Goal: Browse casually: Explore the website without a specific task or goal

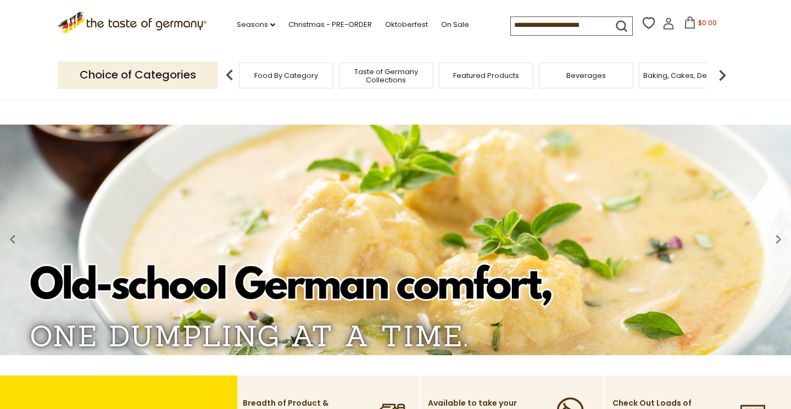
click at [286, 76] on span "Food By Category" at bounding box center [286, 75] width 64 height 8
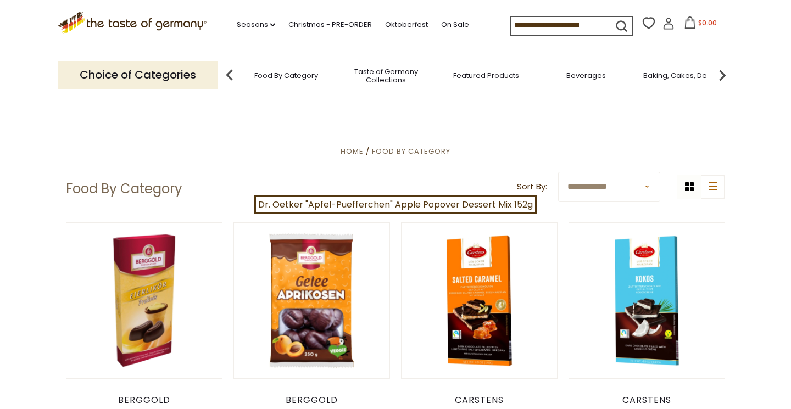
click at [729, 74] on img at bounding box center [722, 75] width 22 height 22
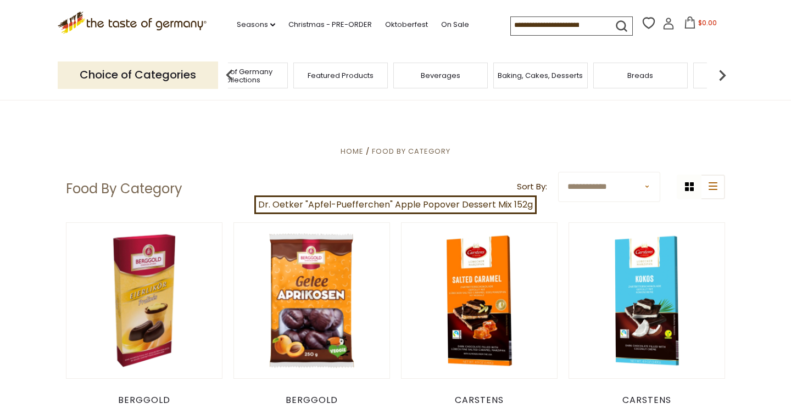
click at [729, 74] on img at bounding box center [722, 75] width 22 height 22
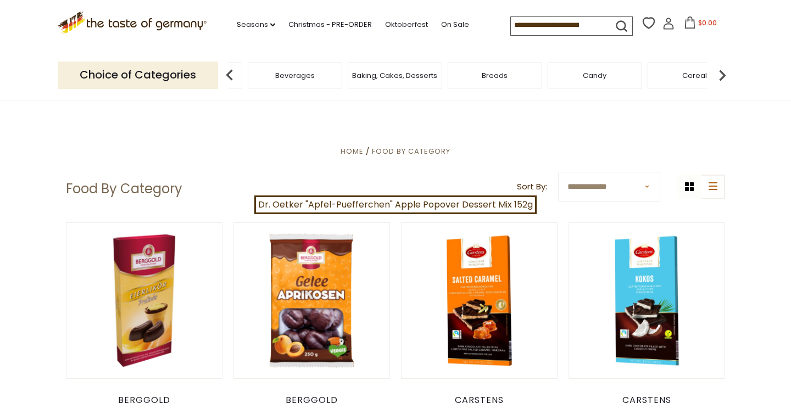
click at [729, 74] on img at bounding box center [722, 75] width 22 height 22
click at [462, 84] on div "Coffee, Cocoa & Tea" at bounding box center [458, 76] width 94 height 26
click at [471, 79] on span "Coffee, Cocoa & Tea" at bounding box center [465, 75] width 75 height 8
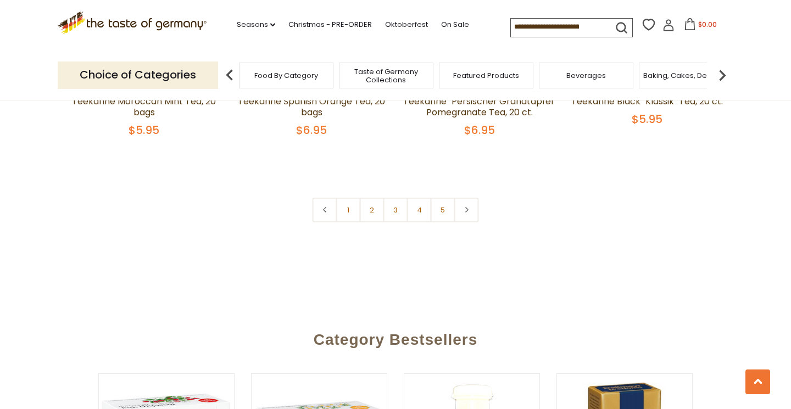
scroll to position [2665, 0]
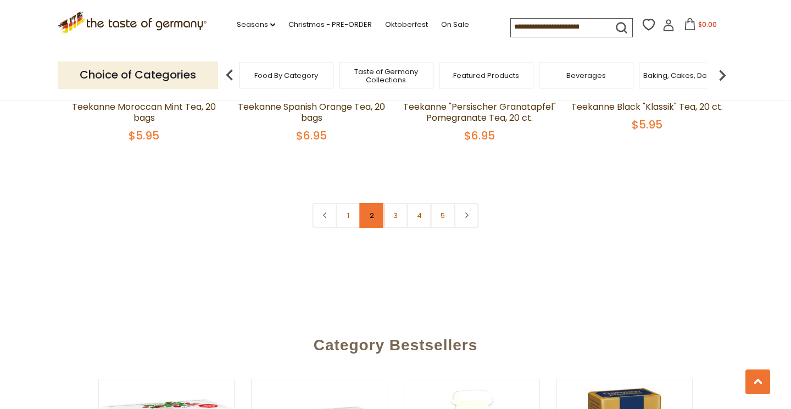
click at [371, 203] on link "2" at bounding box center [372, 215] width 25 height 25
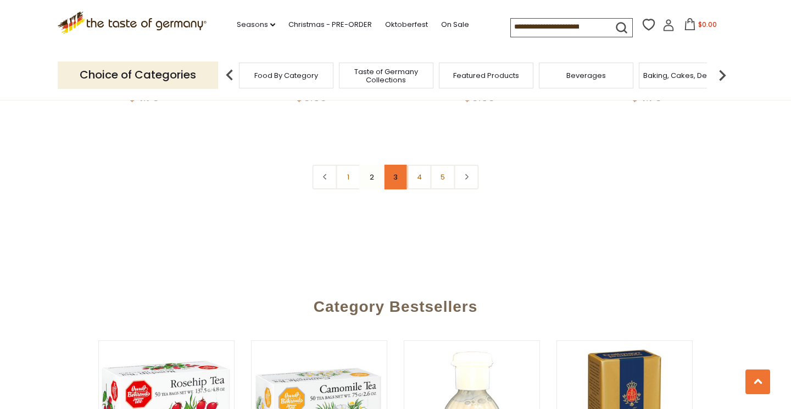
scroll to position [2670, 0]
click at [395, 188] on link "3" at bounding box center [395, 177] width 25 height 25
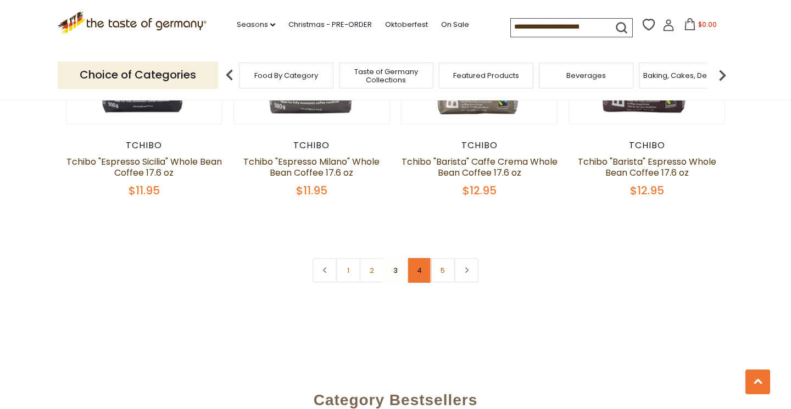
click at [422, 278] on link "4" at bounding box center [419, 270] width 25 height 25
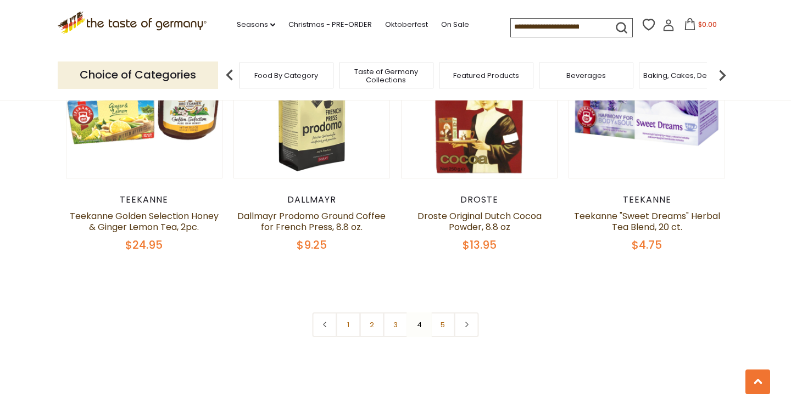
scroll to position [2535, 0]
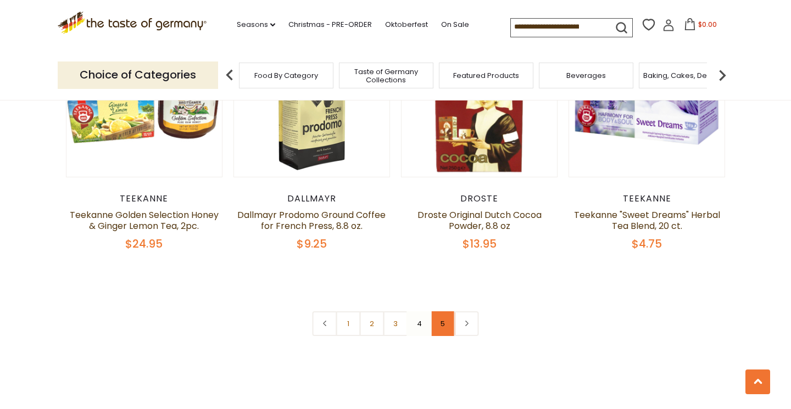
click at [442, 311] on link "5" at bounding box center [443, 323] width 25 height 25
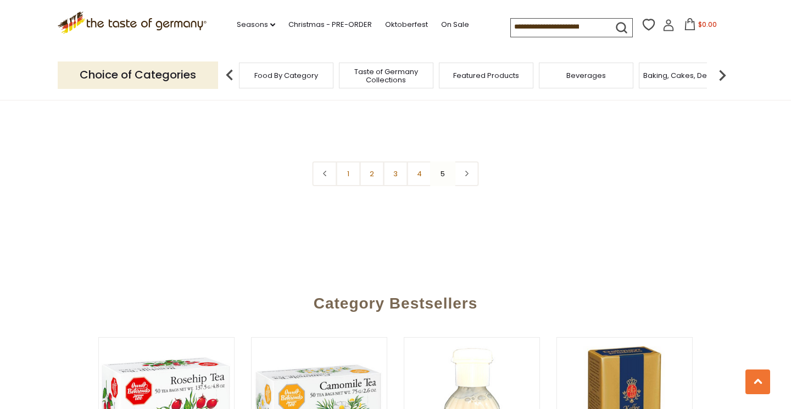
scroll to position [1897, 0]
